Goal: Contribute content: Contribute content

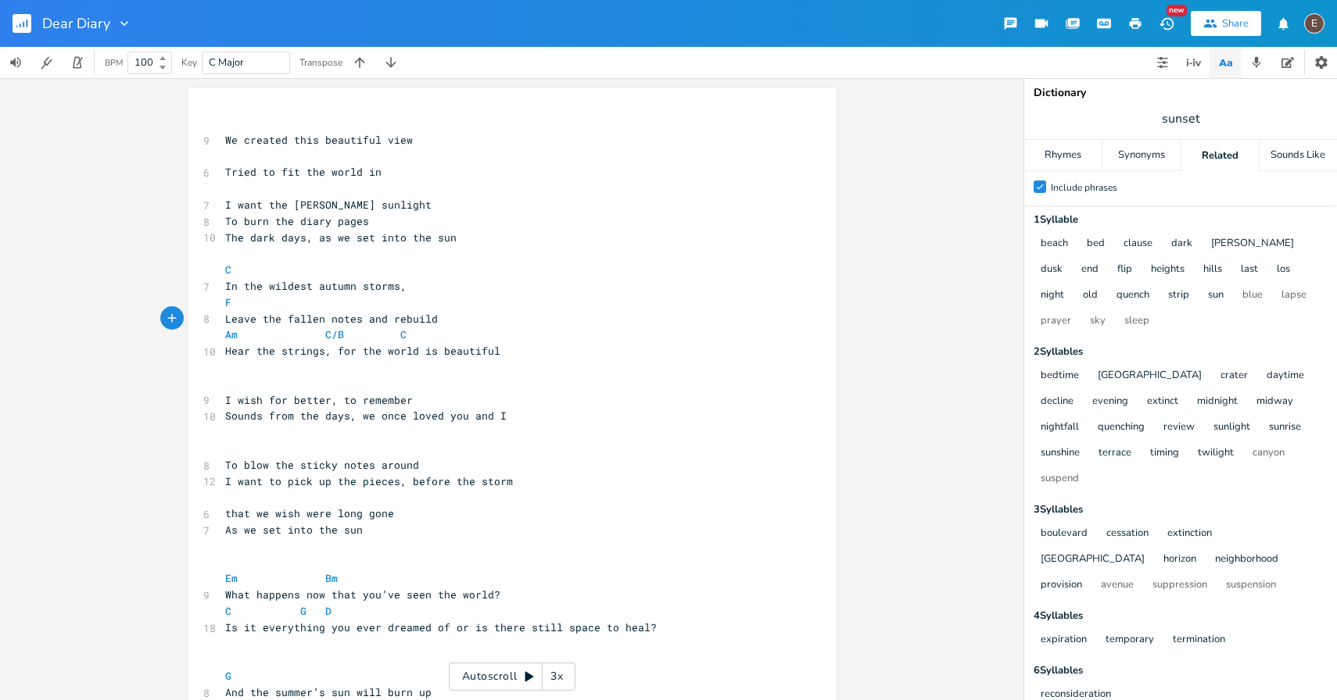
scroll to position [0, 7]
click at [30, 16] on rect "button" at bounding box center [22, 23] width 19 height 19
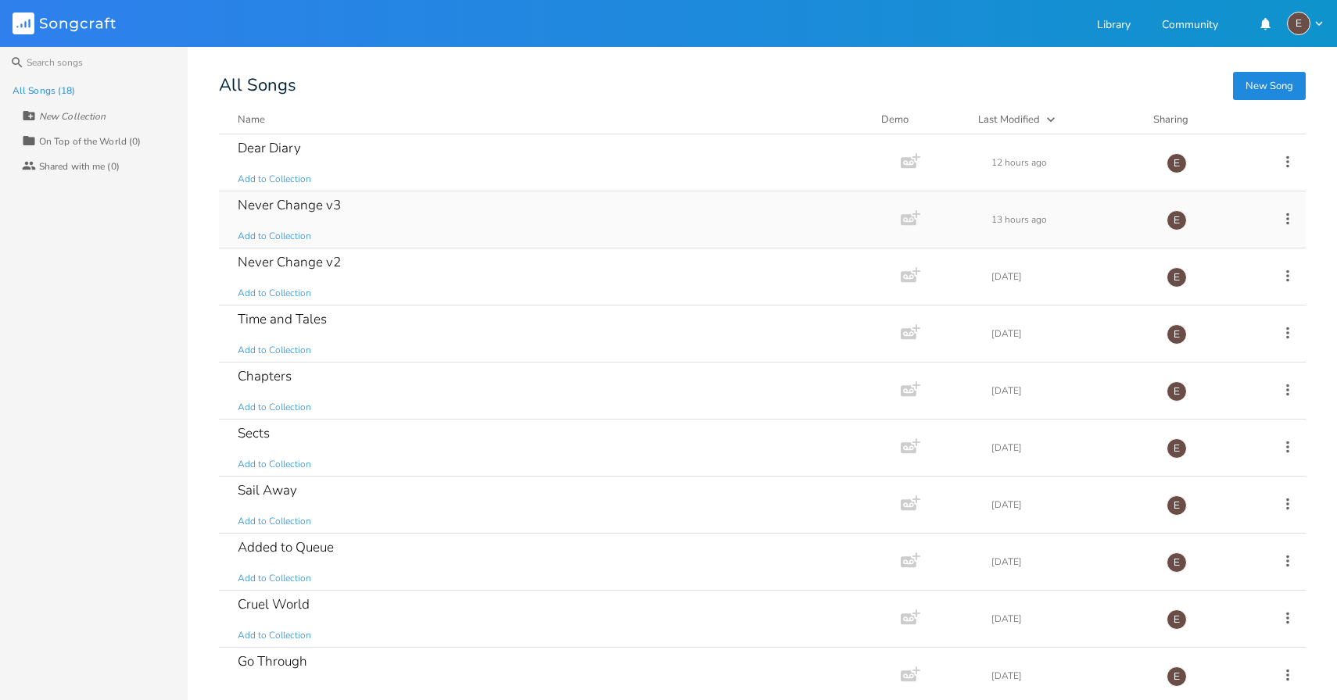
click at [413, 200] on div "Never Change v3 Add to Collection" at bounding box center [557, 220] width 638 height 56
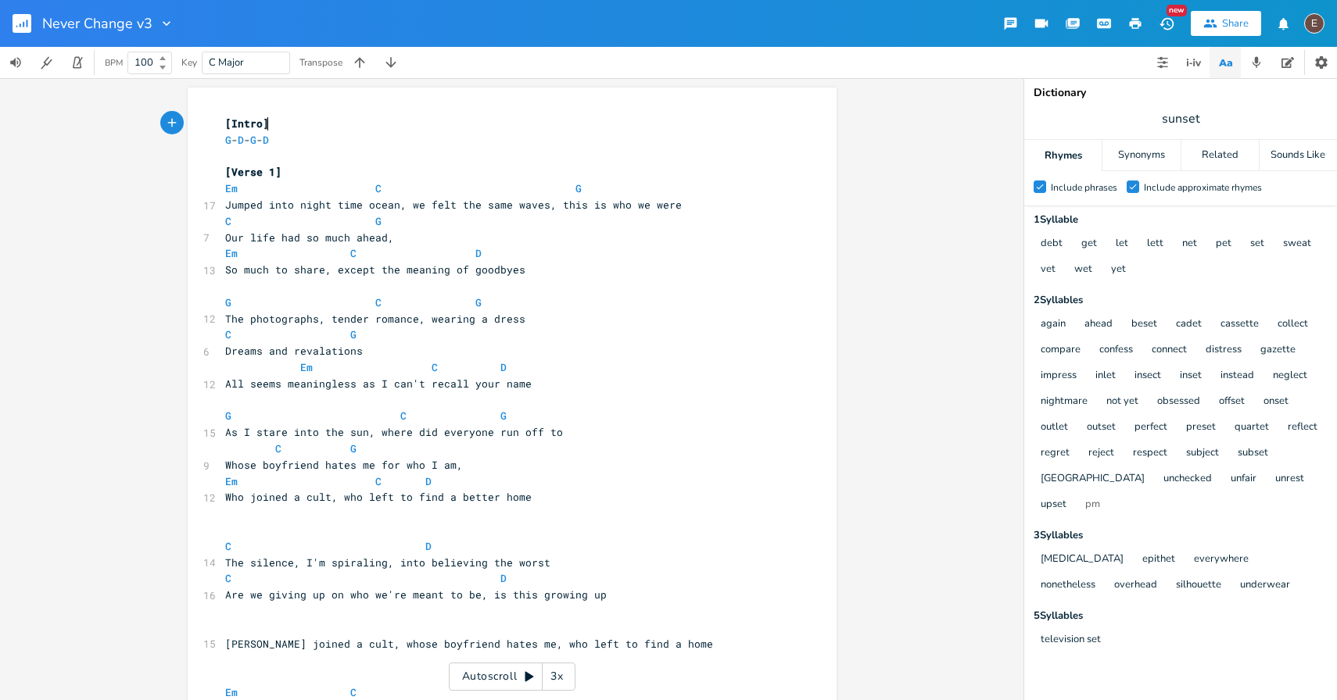
click at [1204, 111] on span "sunset" at bounding box center [1180, 119] width 313 height 28
click at [497, 266] on span "So much to share, except the meaning of goodbyes" at bounding box center [375, 270] width 300 height 14
type textarea "goodbyes"
click at [497, 266] on span "So much to share, except the meaning of goodbyes" at bounding box center [375, 270] width 300 height 14
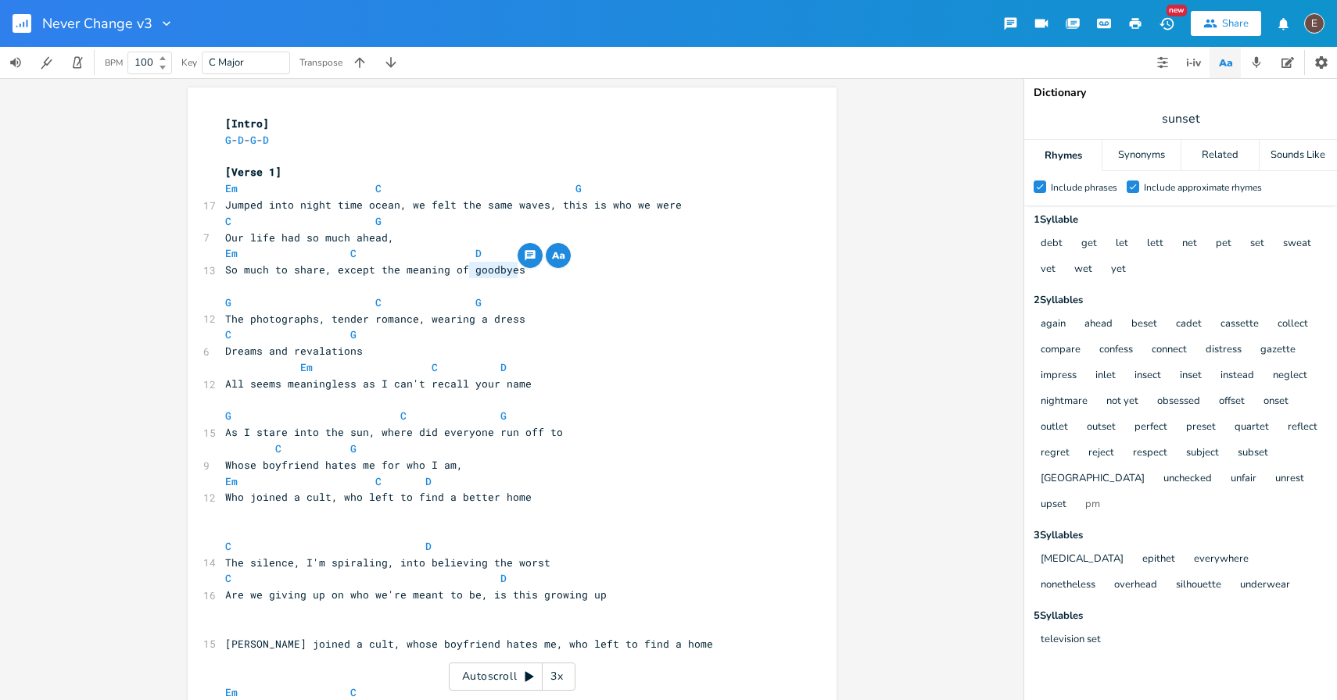
click at [495, 274] on span "So much to share, except the meaning of goodbyes" at bounding box center [375, 270] width 300 height 14
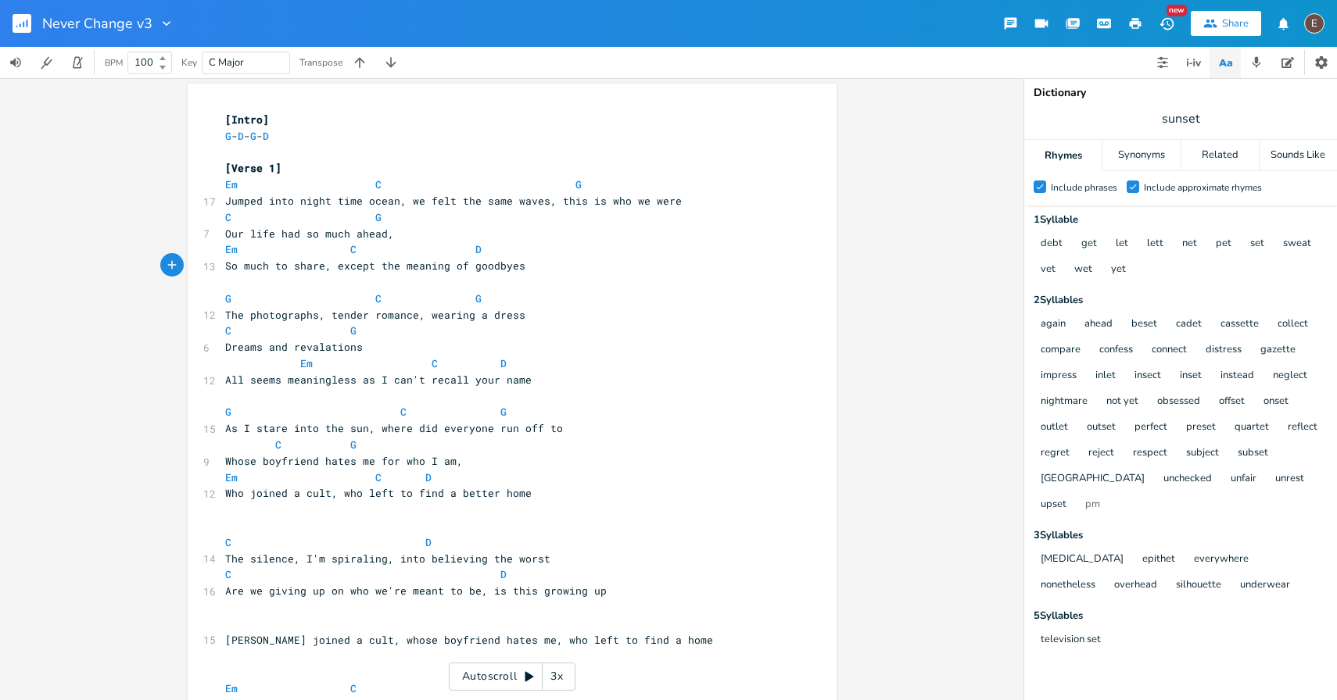
click at [495, 269] on span "So much to share, except the meaning of goodbyes" at bounding box center [375, 266] width 300 height 14
type textarea "goodbyes"
click at [495, 269] on span "So much to share, except the meaning of goodbyes" at bounding box center [375, 266] width 300 height 14
click at [1200, 163] on div "Related" at bounding box center [1219, 155] width 77 height 31
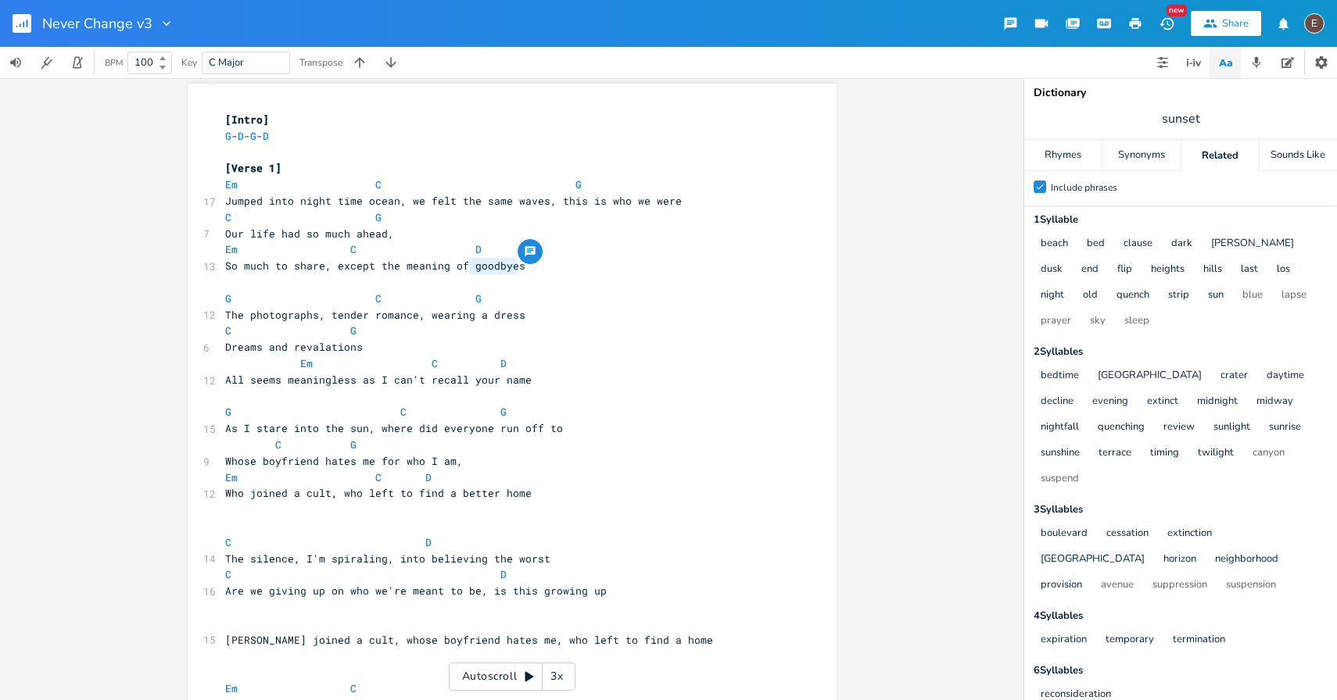
click at [1200, 121] on span "sunset" at bounding box center [1180, 119] width 313 height 28
type input "goodbyes"
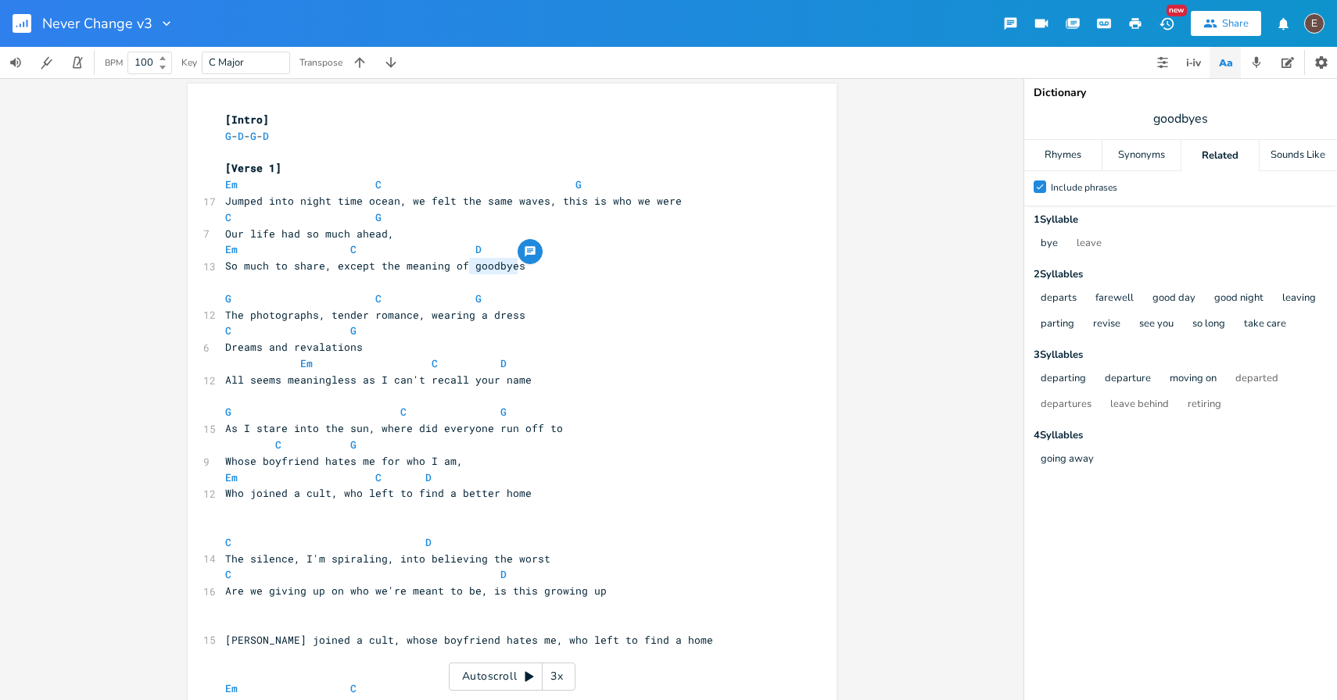
click at [1140, 467] on div "going away" at bounding box center [1179, 460] width 296 height 26
click at [492, 271] on span "So much to share, except the meaning of goodbyes" at bounding box center [375, 266] width 300 height 14
type textarea "goodbyes"
click at [492, 271] on span "So much to share, except the meaning of goodbyes" at bounding box center [375, 266] width 300 height 14
click at [418, 261] on span "So much to share, except the meaning of goodbyes" at bounding box center [375, 266] width 300 height 14
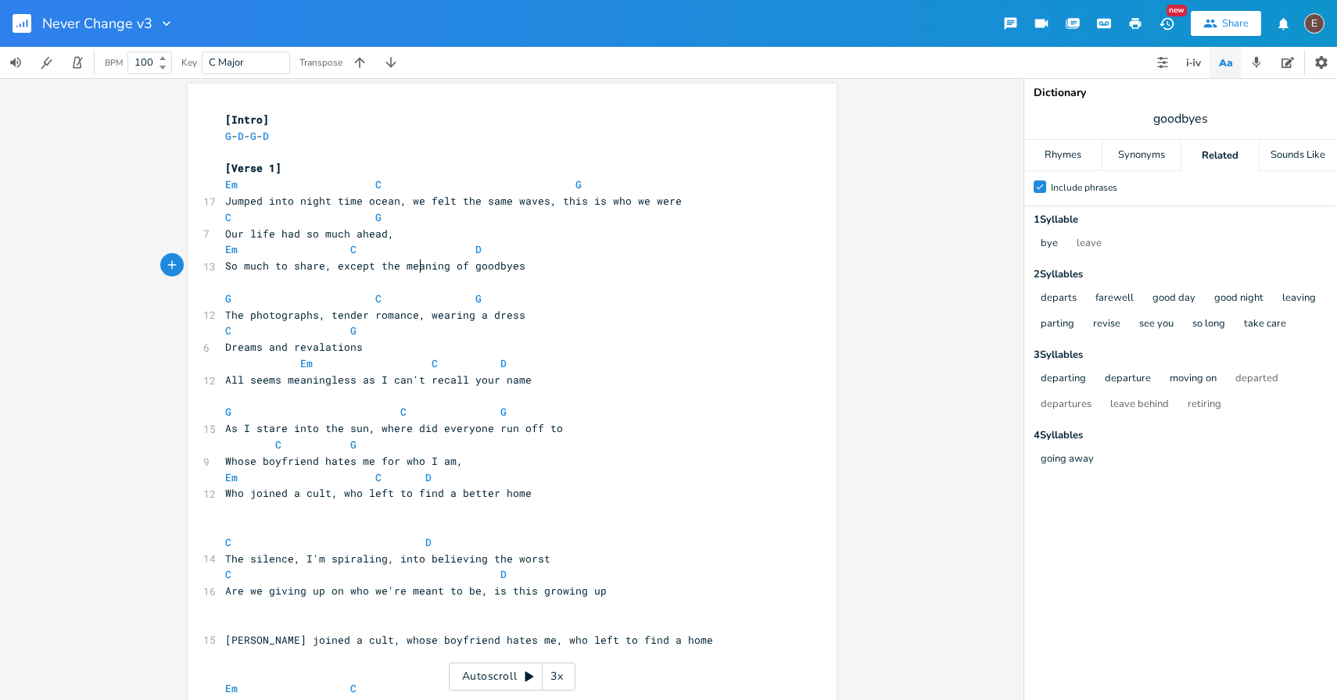
type textarea "meaning"
click at [418, 261] on span "So much to share, except the meaning of goodbyes" at bounding box center [375, 266] width 300 height 14
click at [525, 262] on pre "So much to share, except the meaning of goodbyes" at bounding box center [504, 266] width 564 height 16
type textarea "meaning of goodbyes"
drag, startPoint x: 518, startPoint y: 269, endPoint x: 395, endPoint y: 271, distance: 123.5
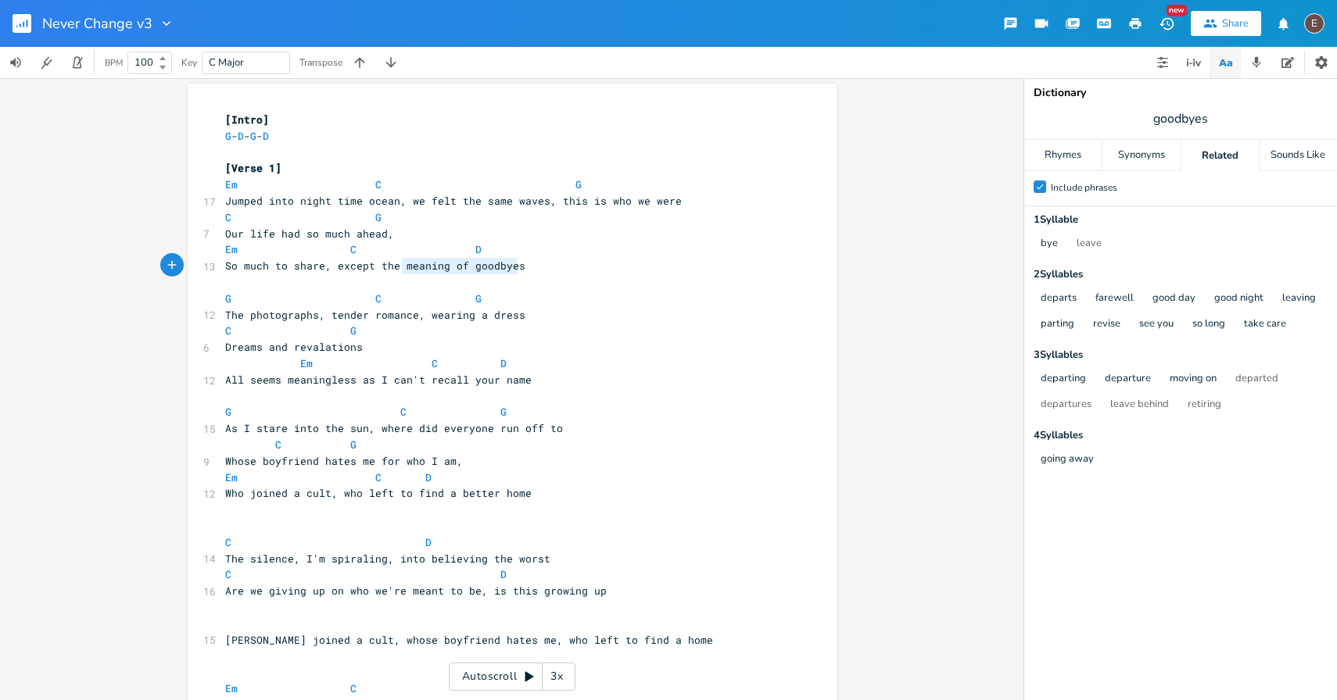
click at [394, 271] on pre "So much to share, except the meaning of goodbyes" at bounding box center [504, 266] width 564 height 16
click at [647, 311] on pre "The photographs, tender romance, wearing a dress" at bounding box center [504, 315] width 564 height 16
click at [566, 274] on pre "So much to share, except the meaning of goodbyes" at bounding box center [504, 266] width 564 height 16
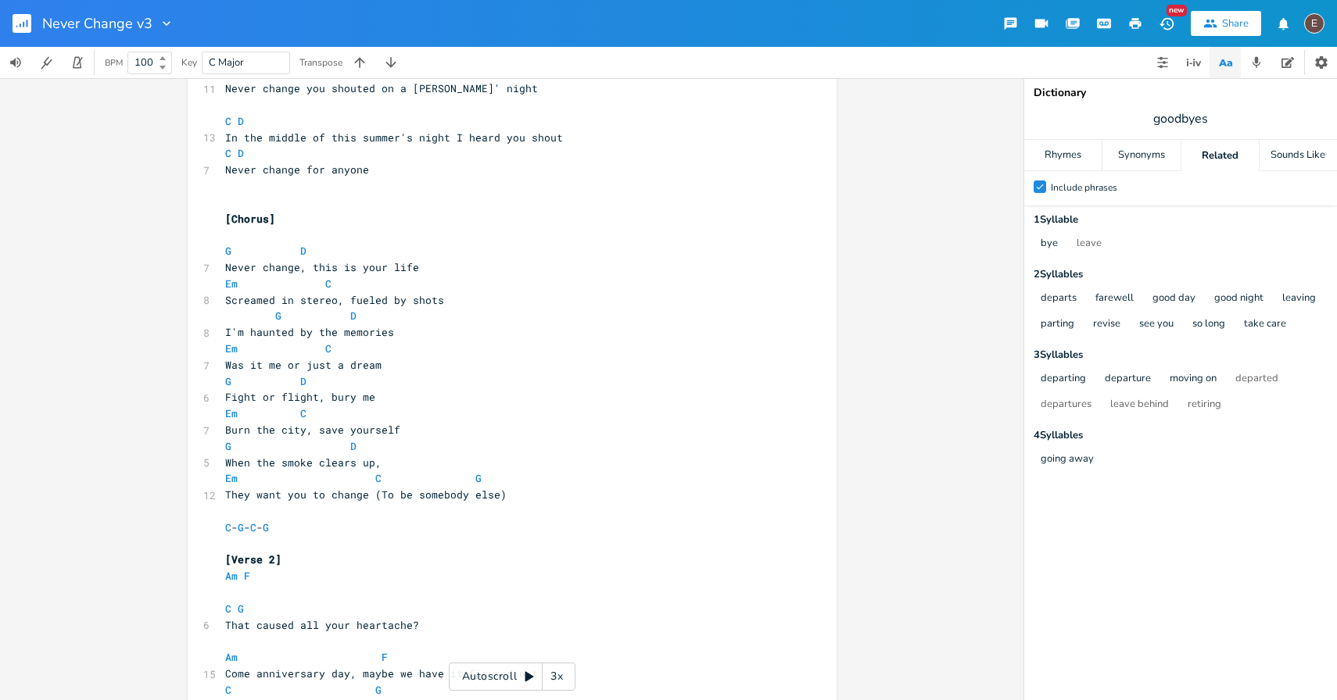
scroll to position [998, 0]
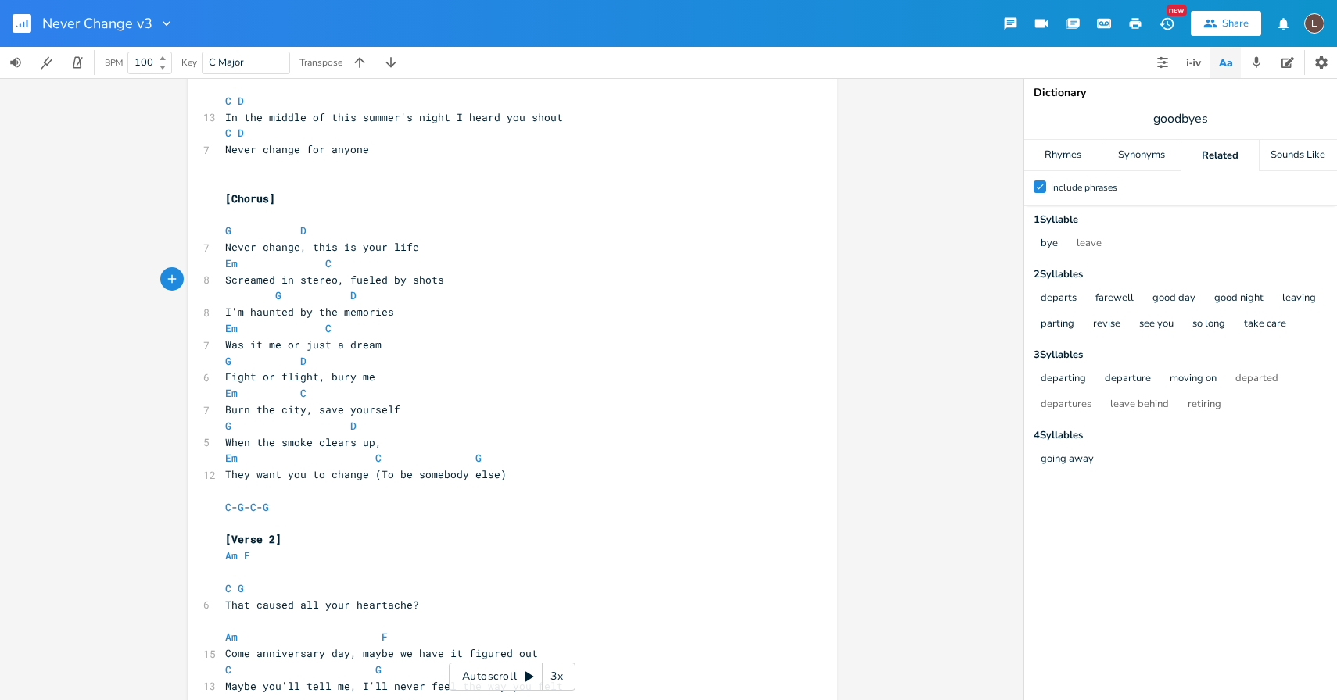
click at [408, 274] on span "Screamed in stereo, fueled by shots" at bounding box center [334, 280] width 219 height 14
type textarea "shots"
click at [408, 274] on span "Screamed in stereo, fueled by shots" at bounding box center [334, 280] width 219 height 14
type input "alcohol"
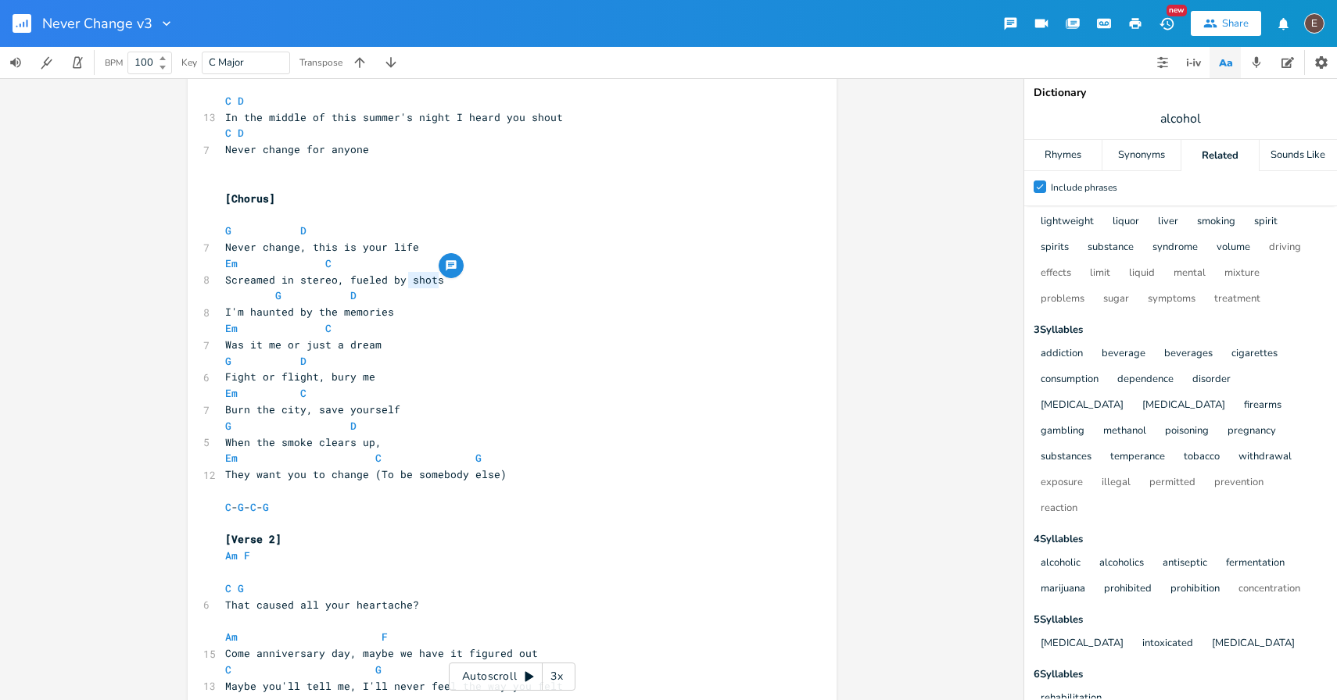
scroll to position [0, 0]
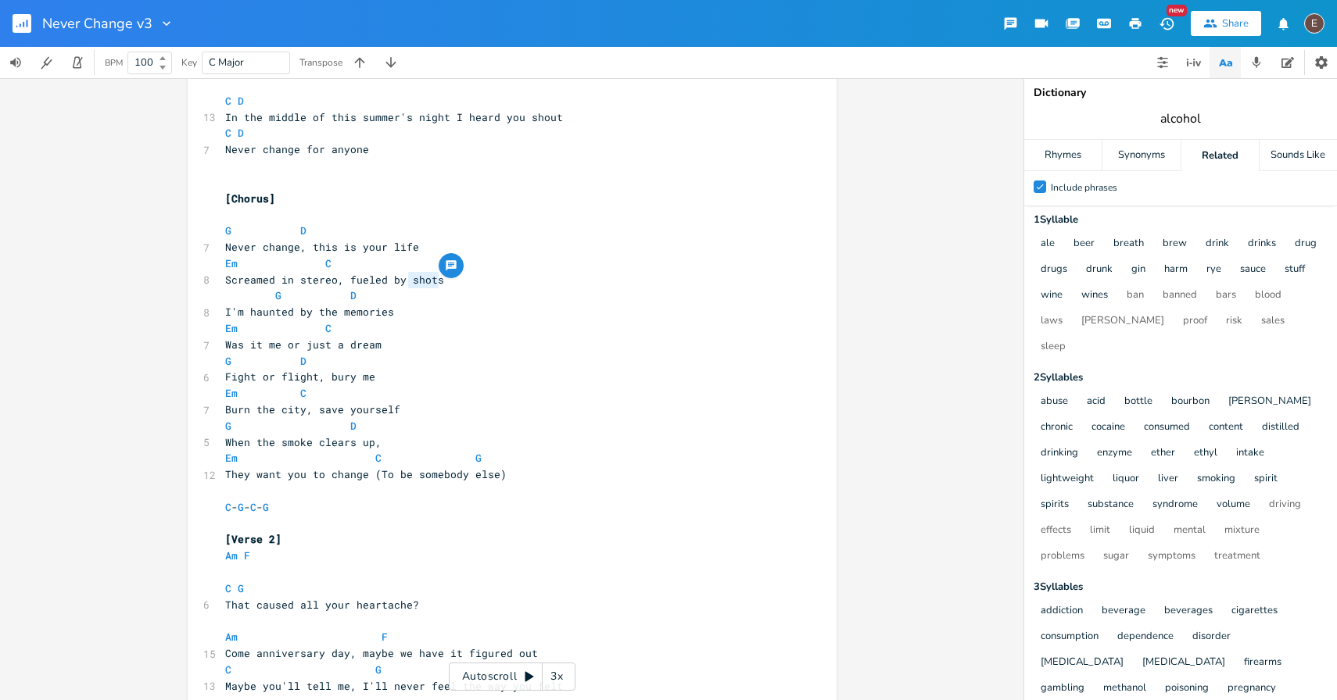
click at [1183, 118] on input "alcohol" at bounding box center [1180, 118] width 41 height 17
click at [1216, 121] on span "alcohol" at bounding box center [1180, 119] width 313 height 28
type input "beer"
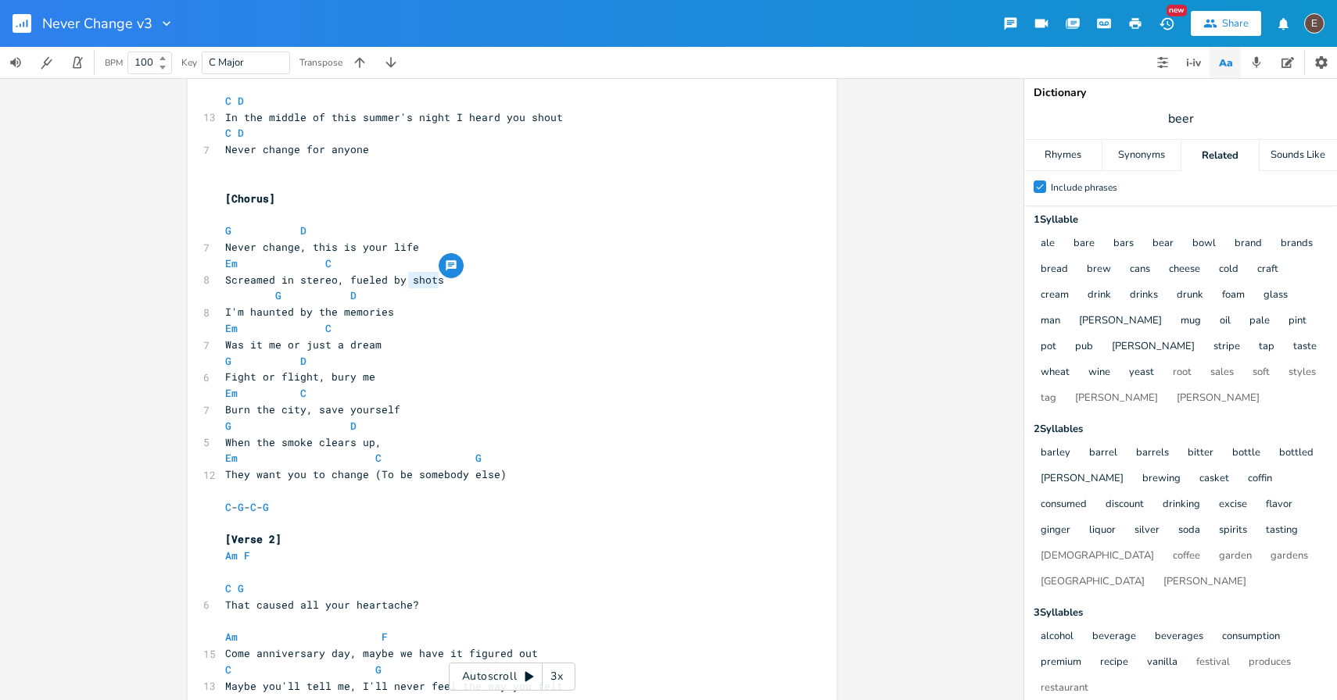
click at [421, 286] on pre "Screamed in stereo, fueled by shots" at bounding box center [504, 280] width 564 height 16
type textarea "shots"
click at [421, 286] on pre "Screamed in stereo, fueled by shots" at bounding box center [504, 280] width 564 height 16
click at [1140, 153] on div "Synonyms" at bounding box center [1140, 155] width 77 height 31
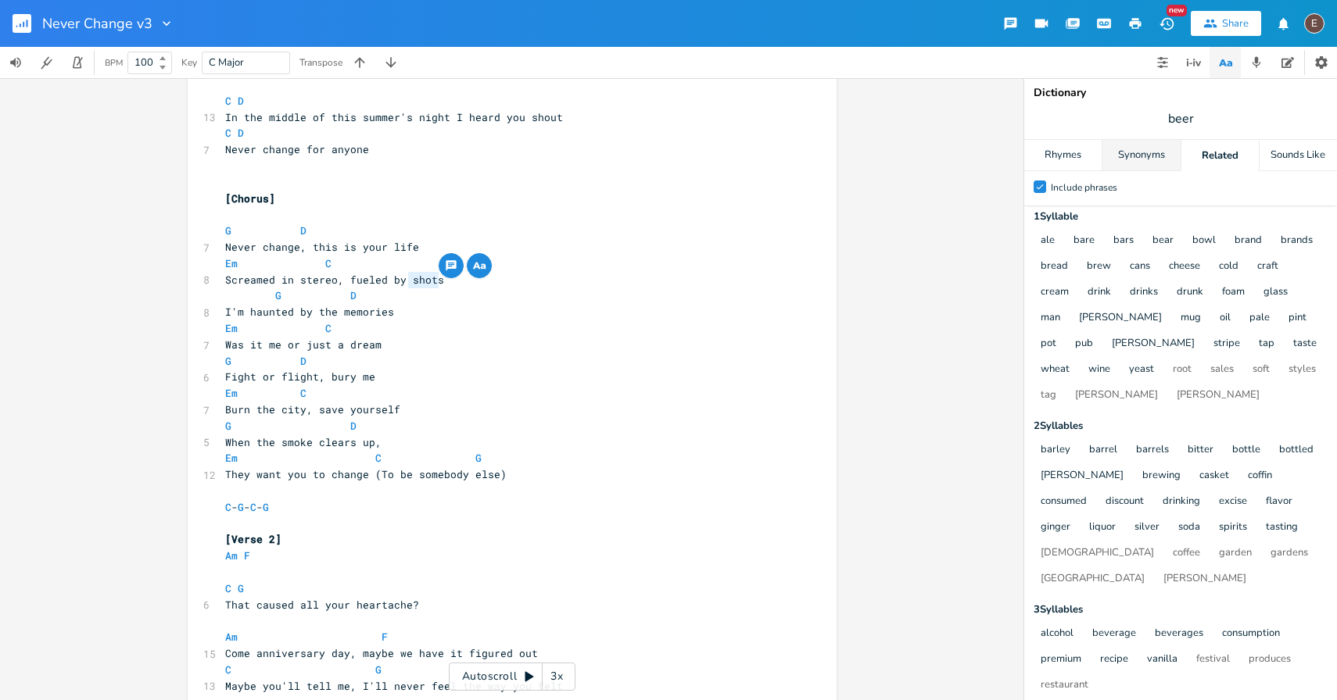
scroll to position [0, 0]
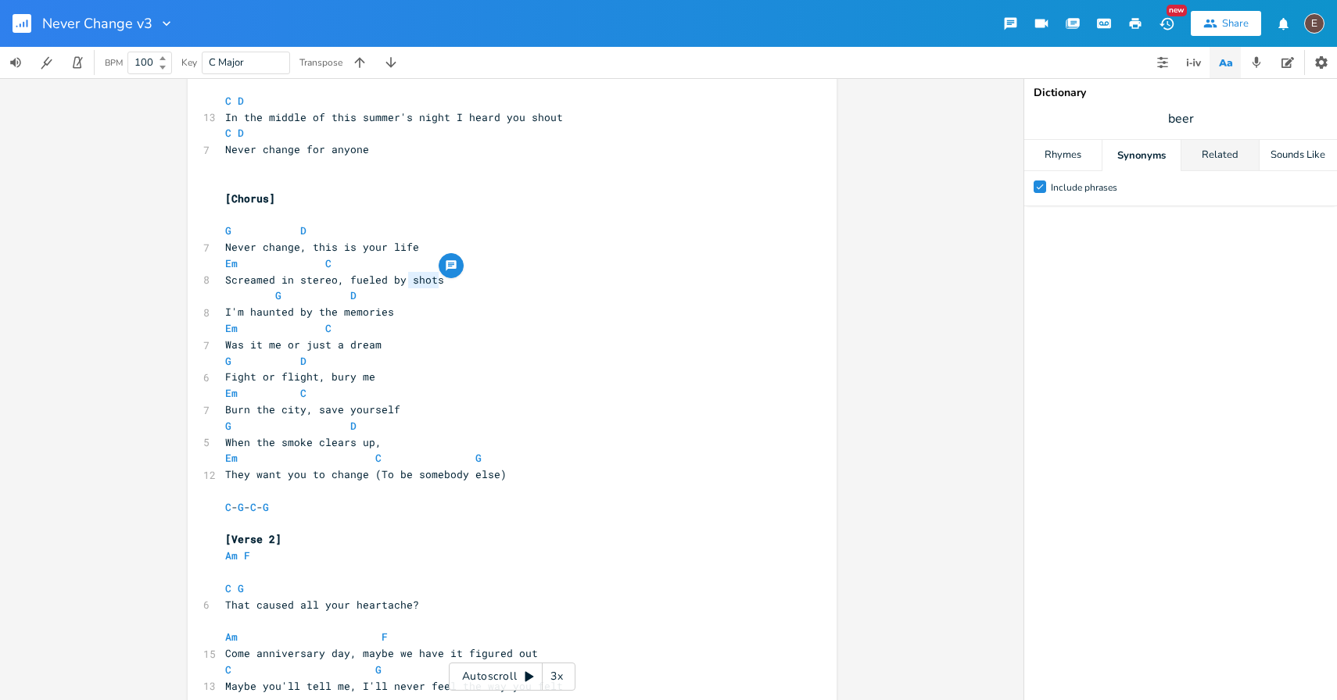
click at [1203, 166] on div "Related" at bounding box center [1219, 155] width 77 height 31
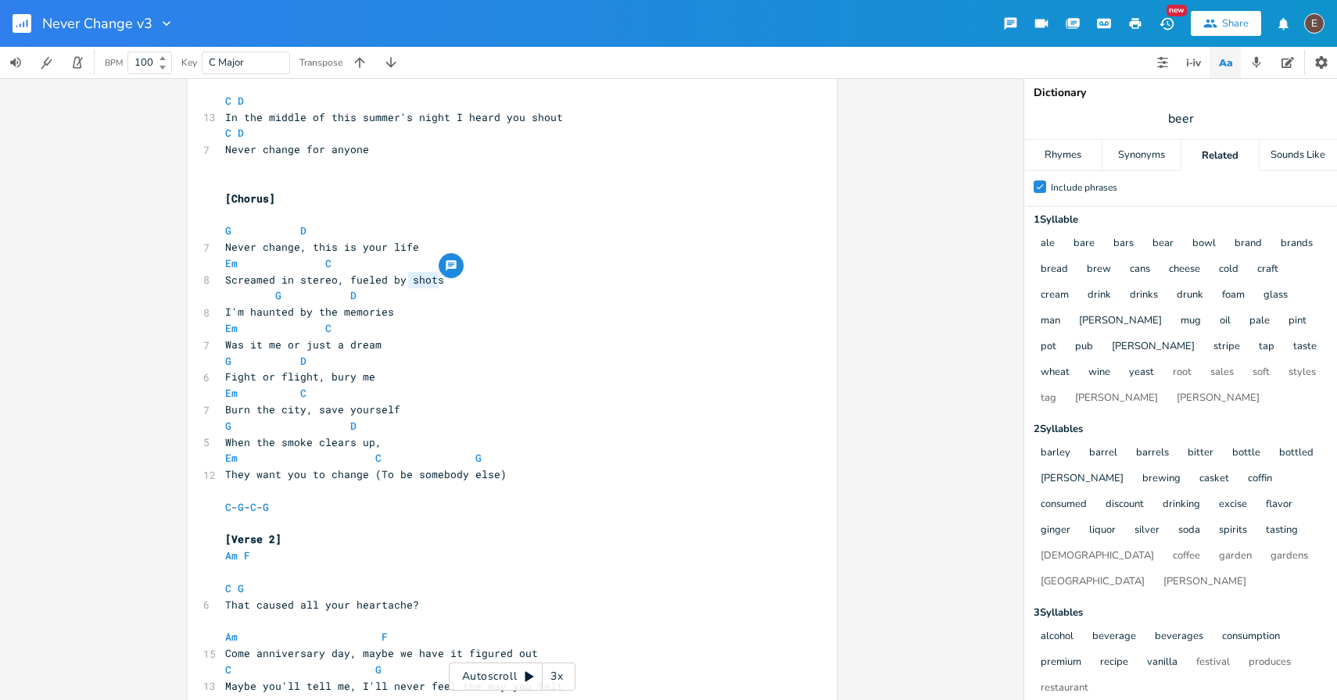
click at [473, 310] on pre "I'm haunted by the memories" at bounding box center [504, 312] width 564 height 16
click at [412, 268] on pre "Em C" at bounding box center [504, 264] width 564 height 16
click at [412, 278] on span "Screamed in stereo, fueled by shots" at bounding box center [334, 280] width 219 height 14
type textarea "shots"
click at [412, 278] on span "Screamed in stereo, fueled by shots" at bounding box center [334, 280] width 219 height 14
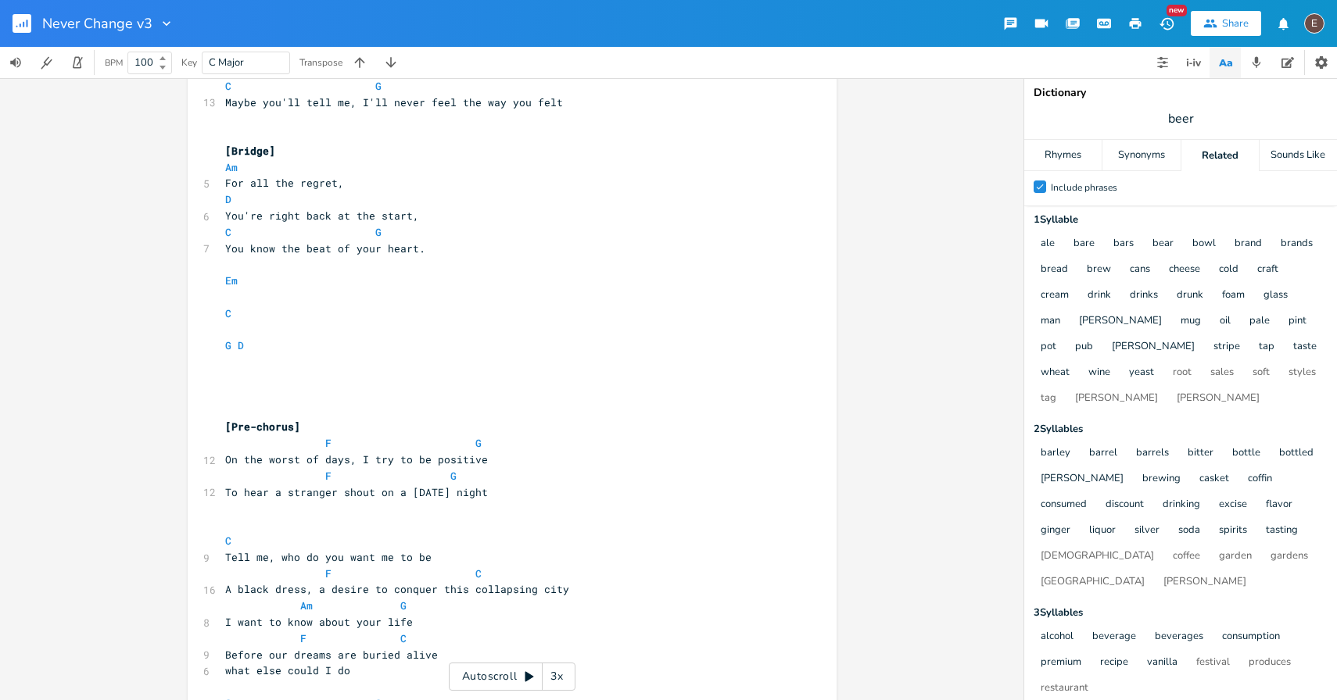
scroll to position [1172, 0]
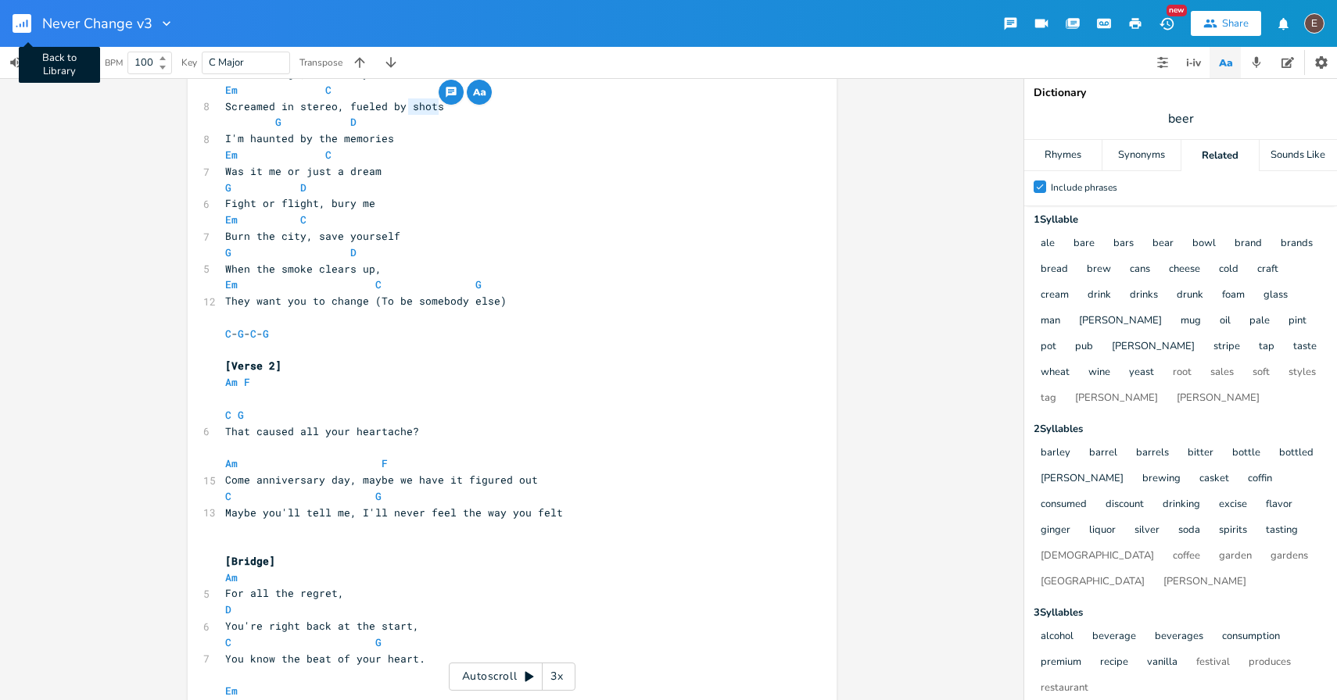
click at [20, 30] on rect "button" at bounding box center [22, 23] width 19 height 19
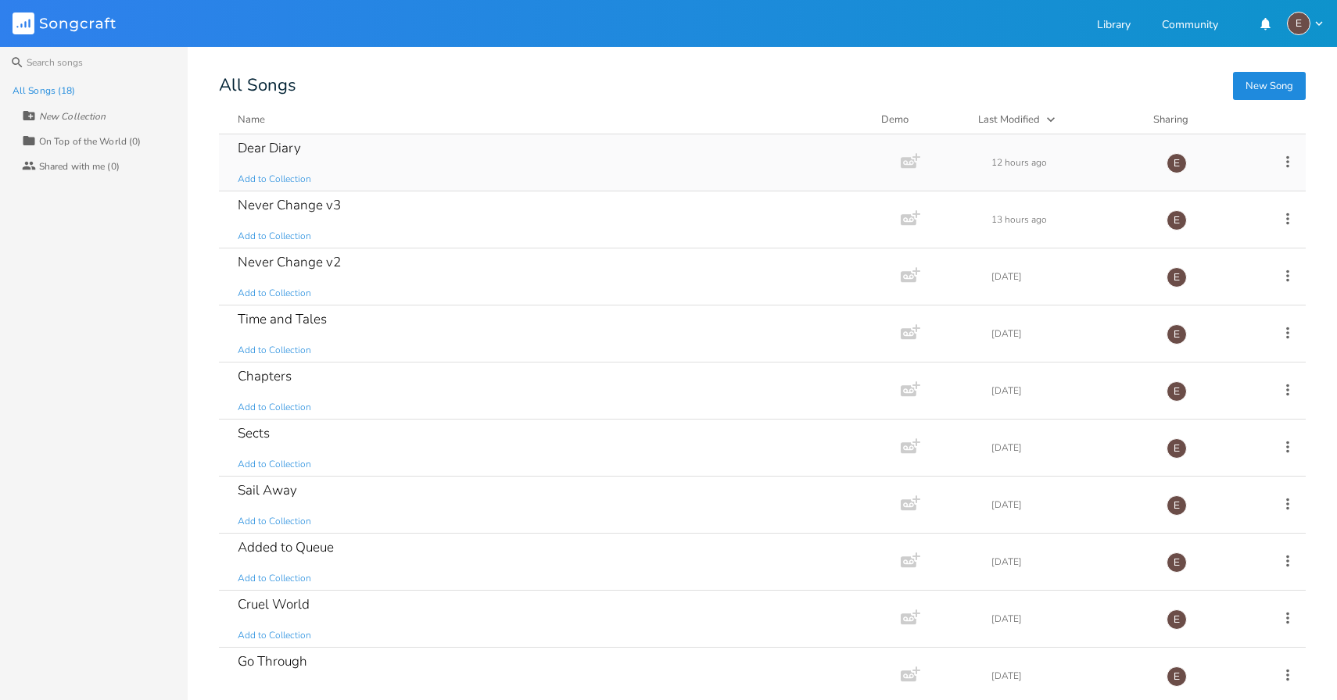
click at [446, 167] on div "Dear Diary Add to Collection" at bounding box center [557, 162] width 638 height 56
